Goal: Transaction & Acquisition: Purchase product/service

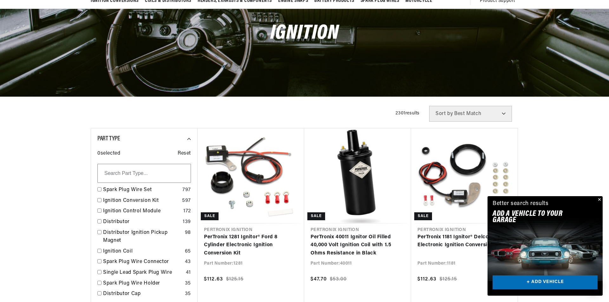
click at [600, 199] on div "Close dialog FIND THE RIGHT PARTS Take our quick quiz using the button below, a…" at bounding box center [304, 151] width 609 height 302
click at [598, 198] on button "Close" at bounding box center [598, 200] width 8 height 8
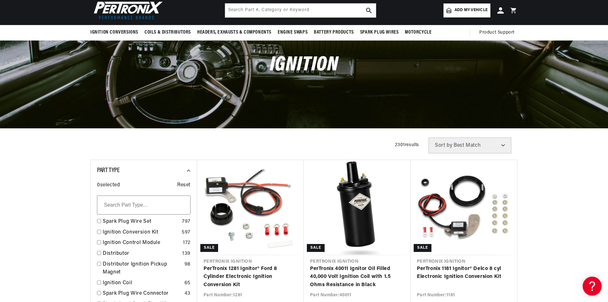
scroll to position [0, 0]
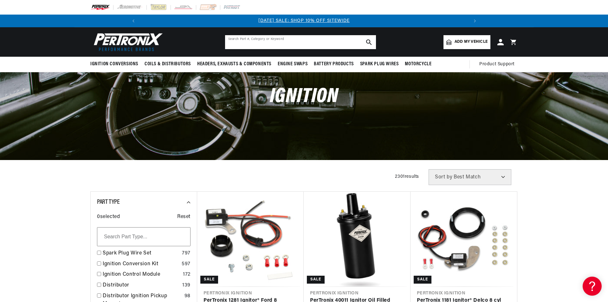
click at [275, 42] on input "text" at bounding box center [300, 42] width 151 height 14
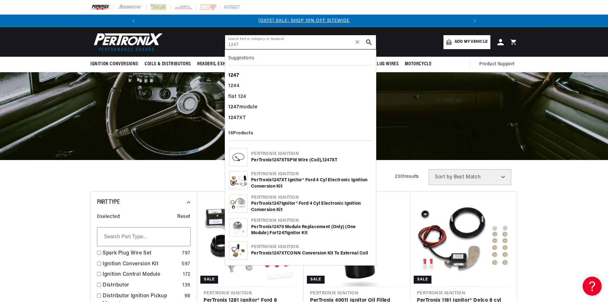
type input "1247"
click at [257, 75] on div "1247" at bounding box center [300, 75] width 145 height 11
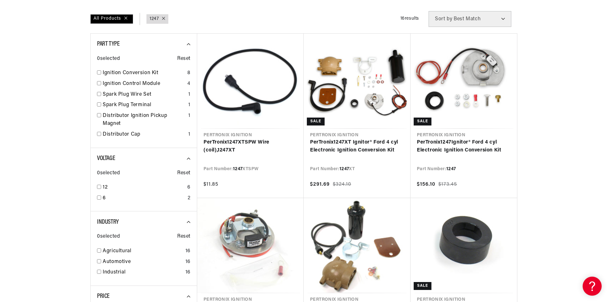
scroll to position [95, 0]
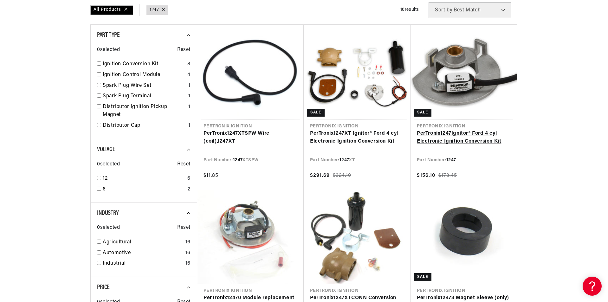
click at [444, 137] on link "PerTronix 1247 Ignitor® Ford 4 cyl Electronic Ignition Conversion Kit" at bounding box center [464, 138] width 94 height 16
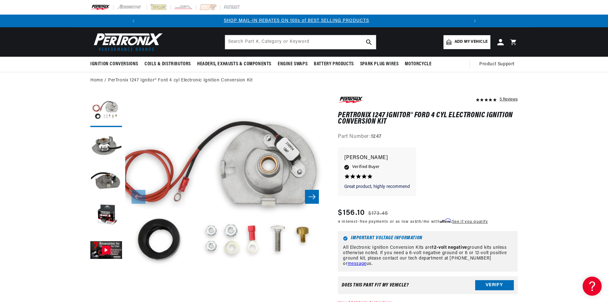
scroll to position [0, 339]
